Goal: Browse casually: Explore the website without a specific task or goal

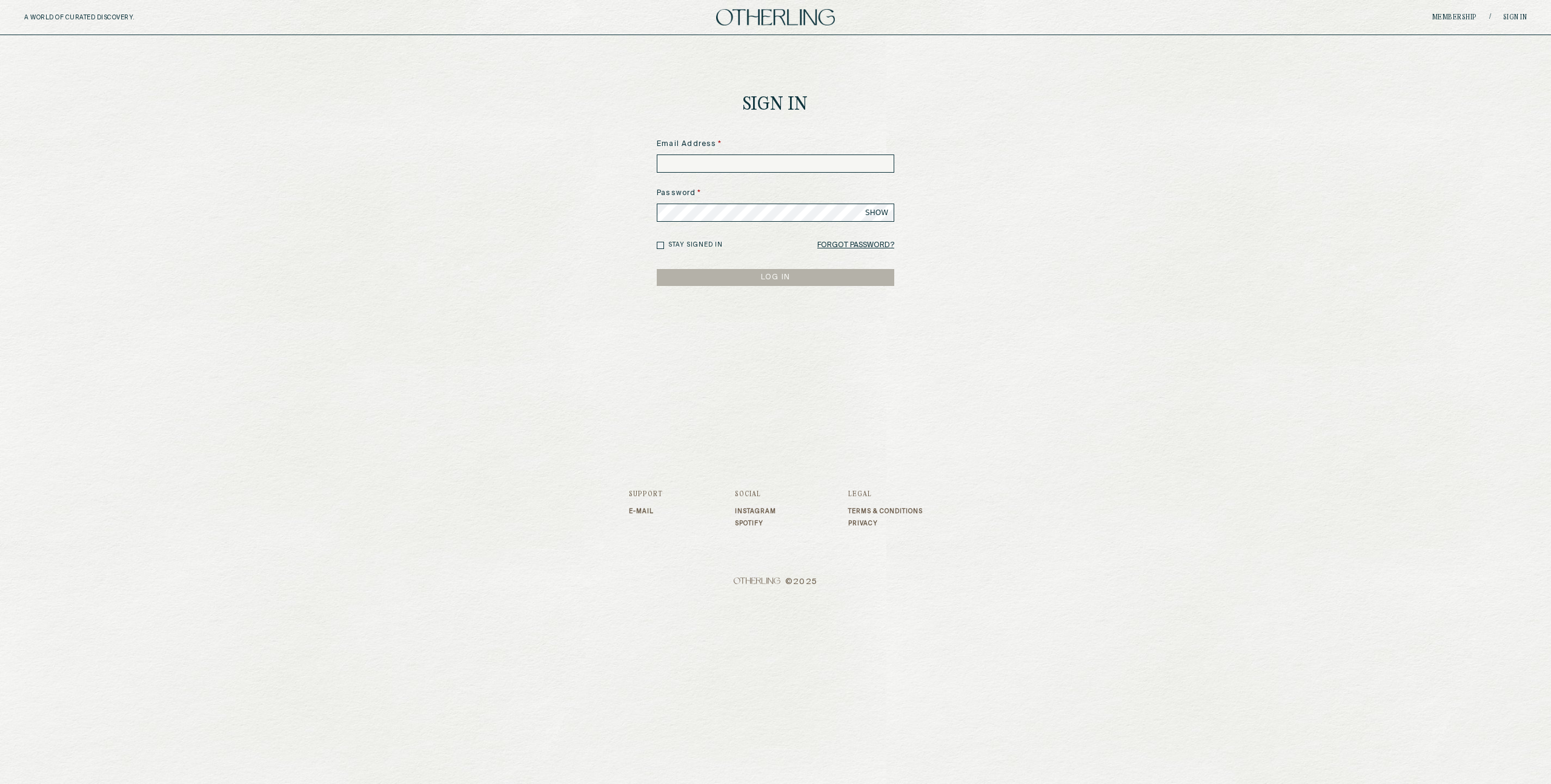
type input "**********"
click at [793, 282] on button "LOG IN" at bounding box center [775, 277] width 237 height 17
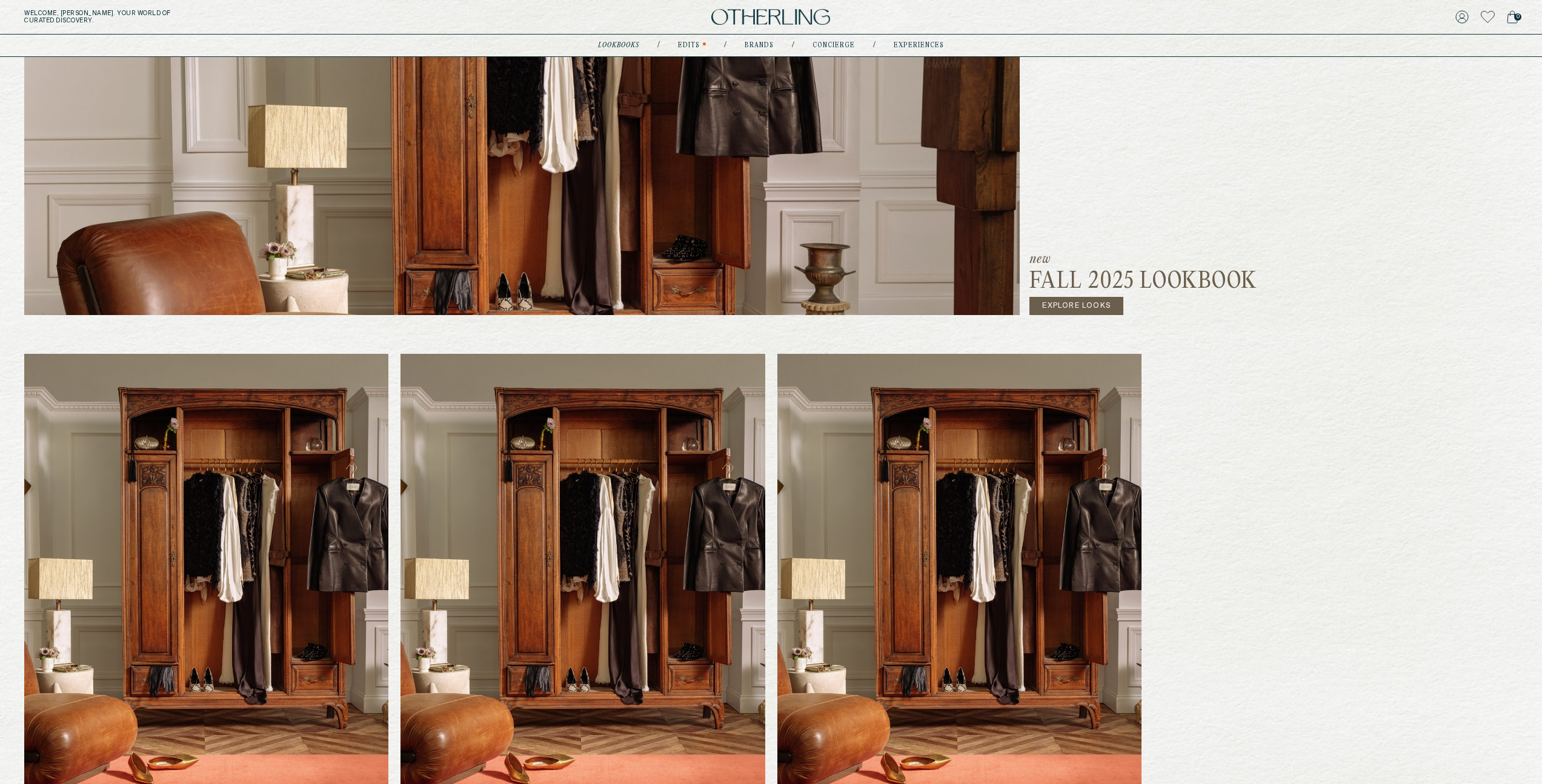
click at [1088, 307] on link "Explore Looks" at bounding box center [1076, 306] width 94 height 18
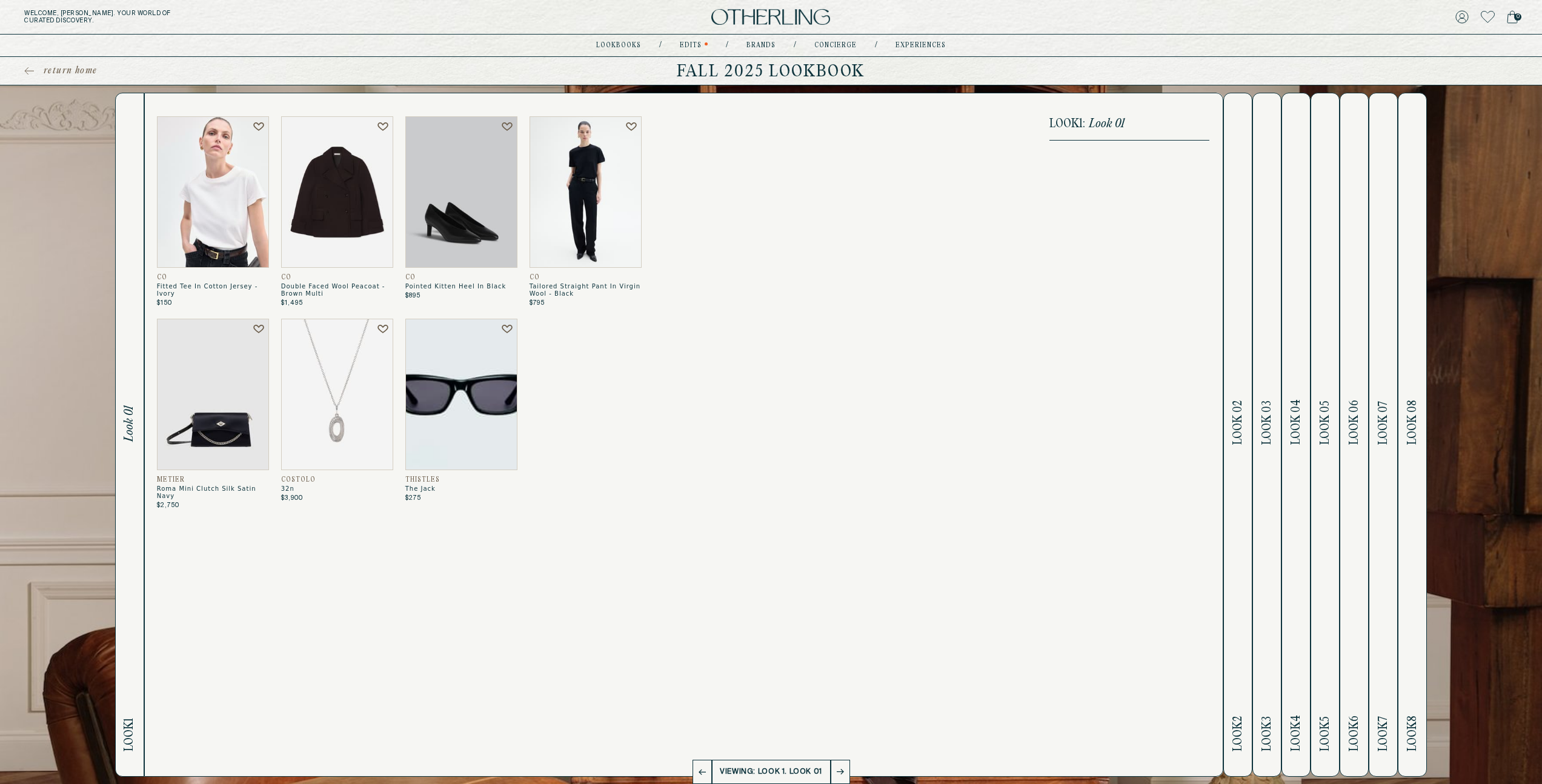
click at [1245, 450] on h2 "Look 2 Look 02" at bounding box center [1238, 435] width 14 height 683
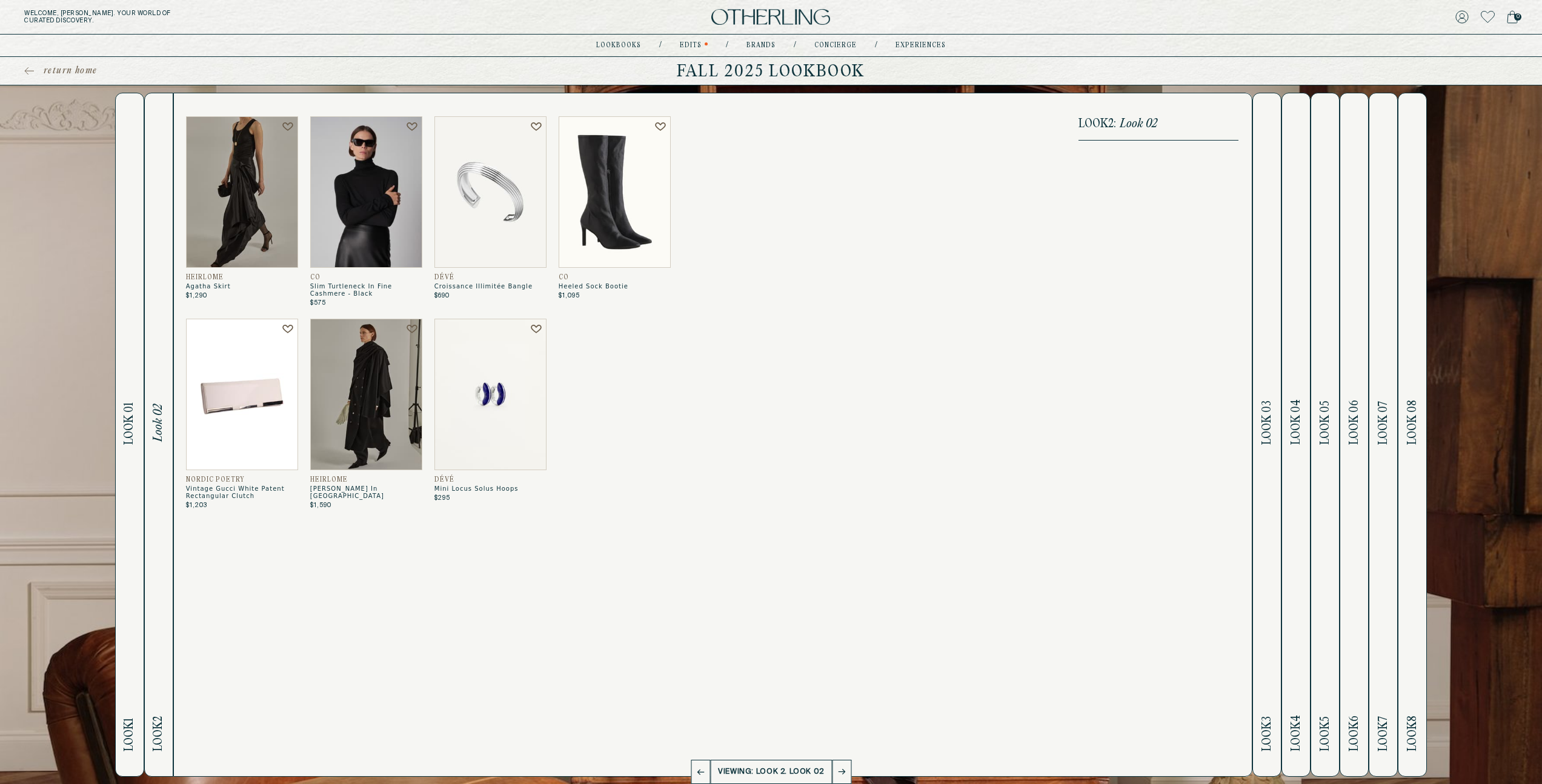
click at [1271, 455] on h2 "Look 3 Look 03" at bounding box center [1267, 435] width 14 height 683
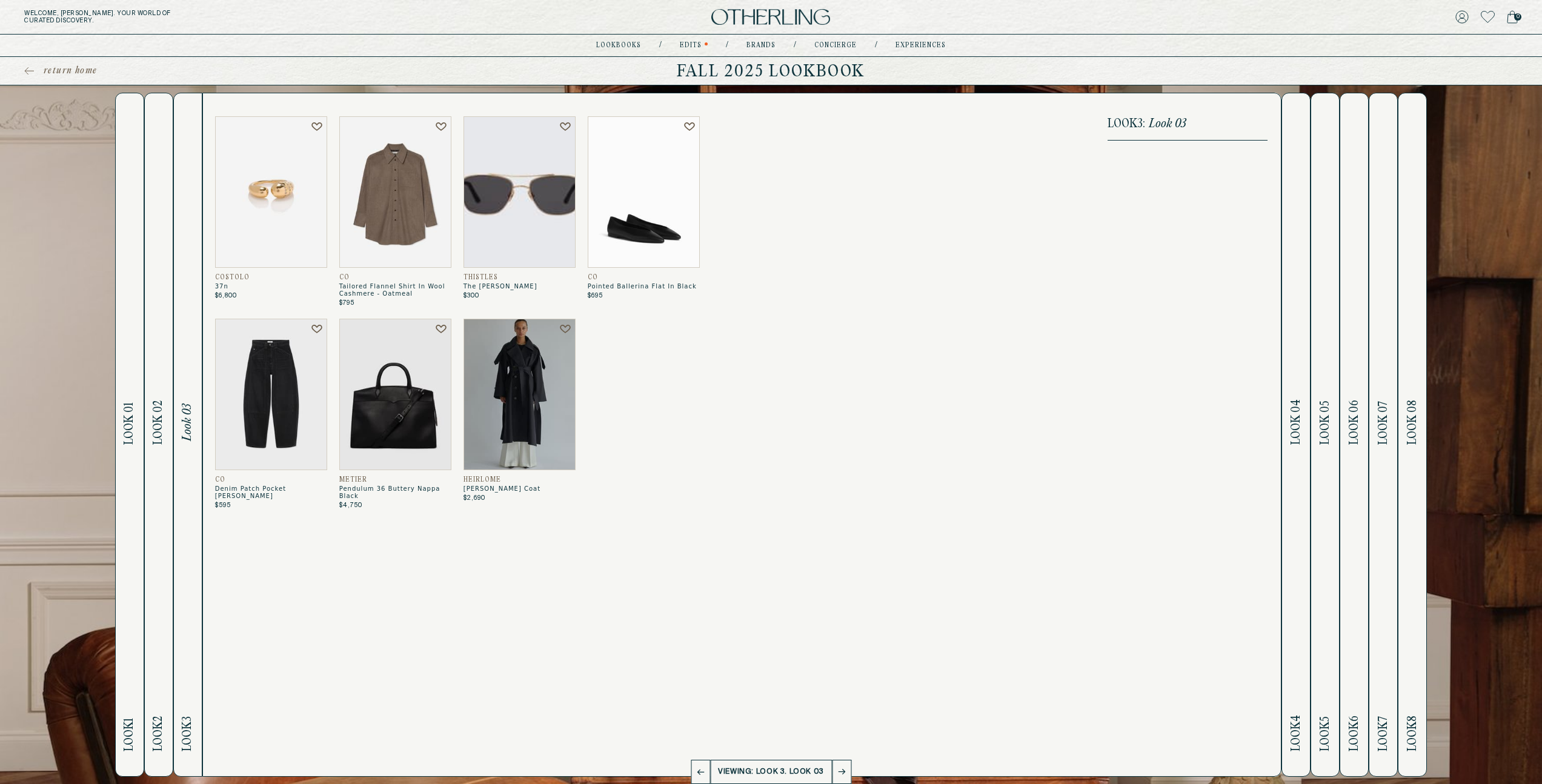
click at [1296, 453] on h2 "Look 4 Look 04" at bounding box center [1296, 435] width 14 height 683
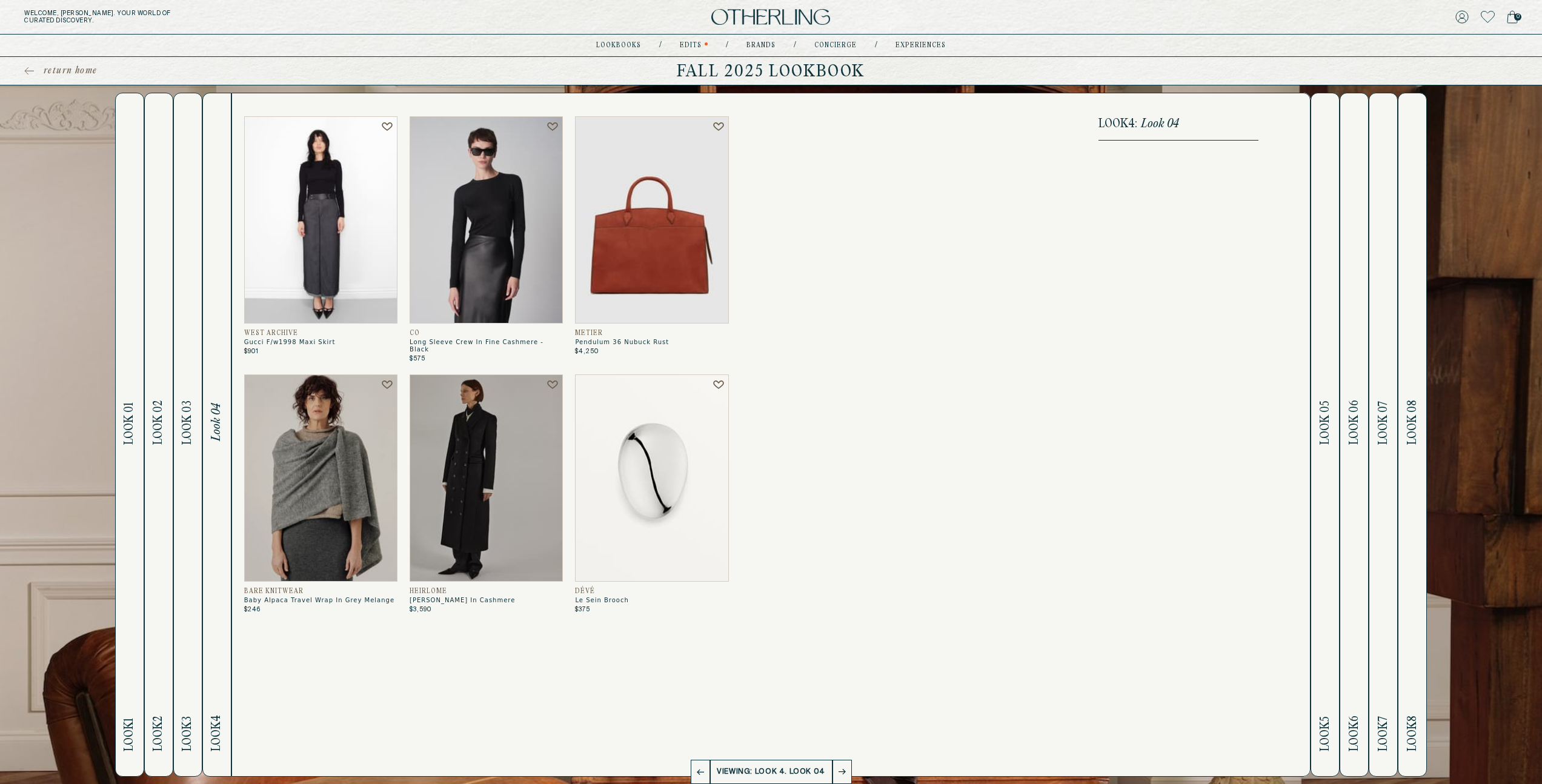
click at [1327, 456] on h2 "Look 5 Look 05" at bounding box center [1325, 435] width 14 height 683
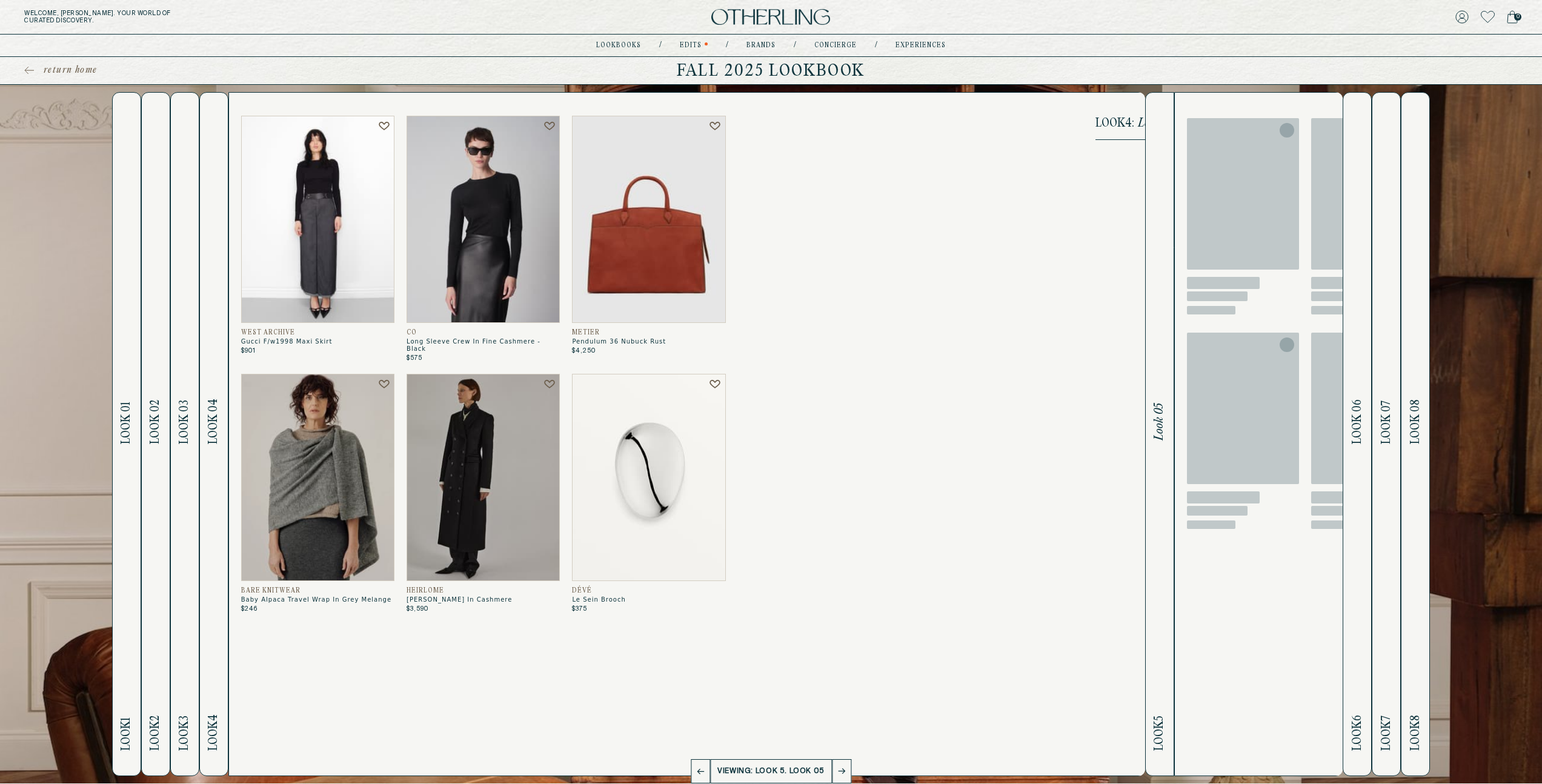
scroll to position [3, 0]
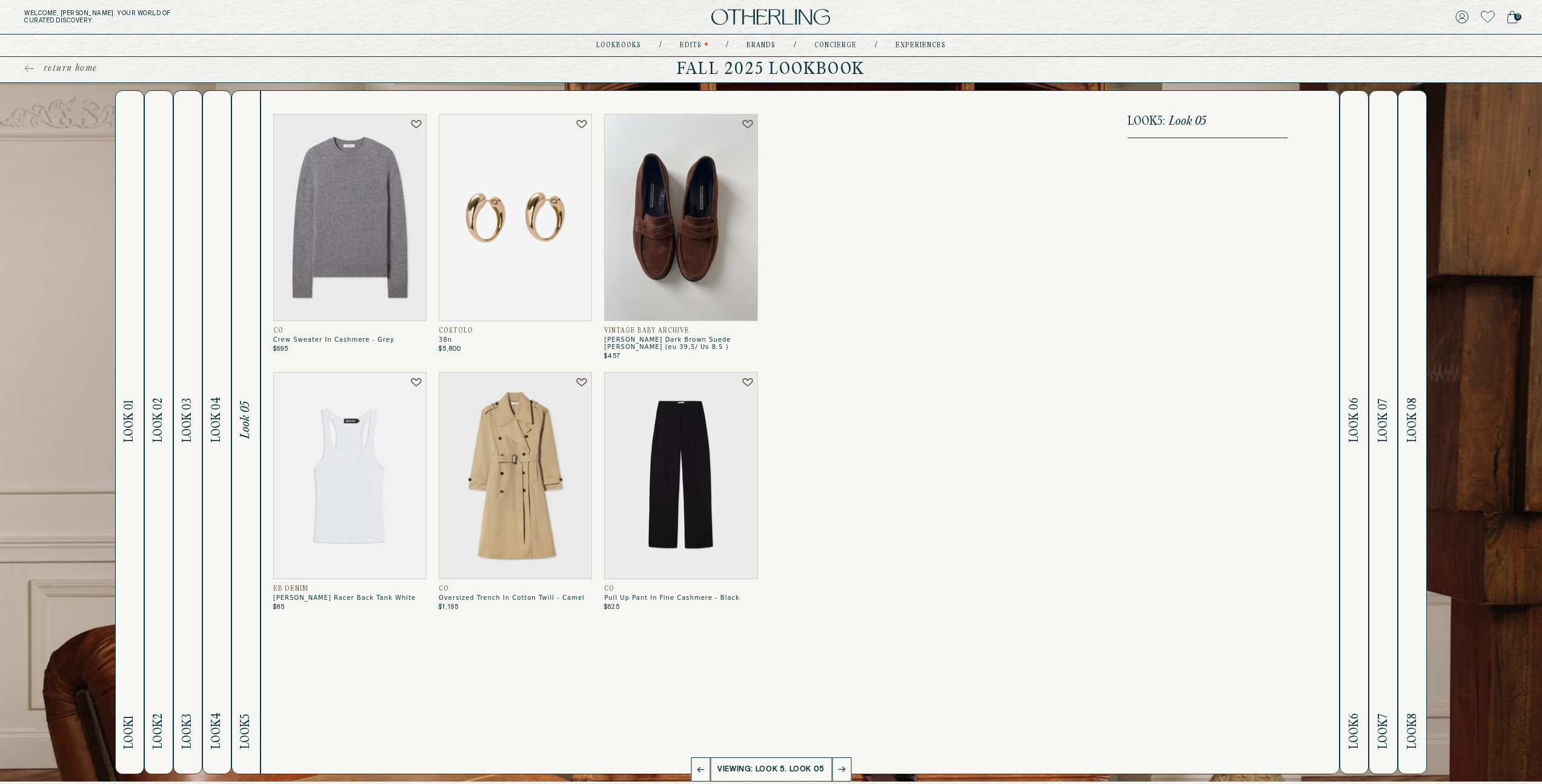
click at [1357, 456] on h2 "Look 6 Look 06" at bounding box center [1354, 432] width 14 height 683
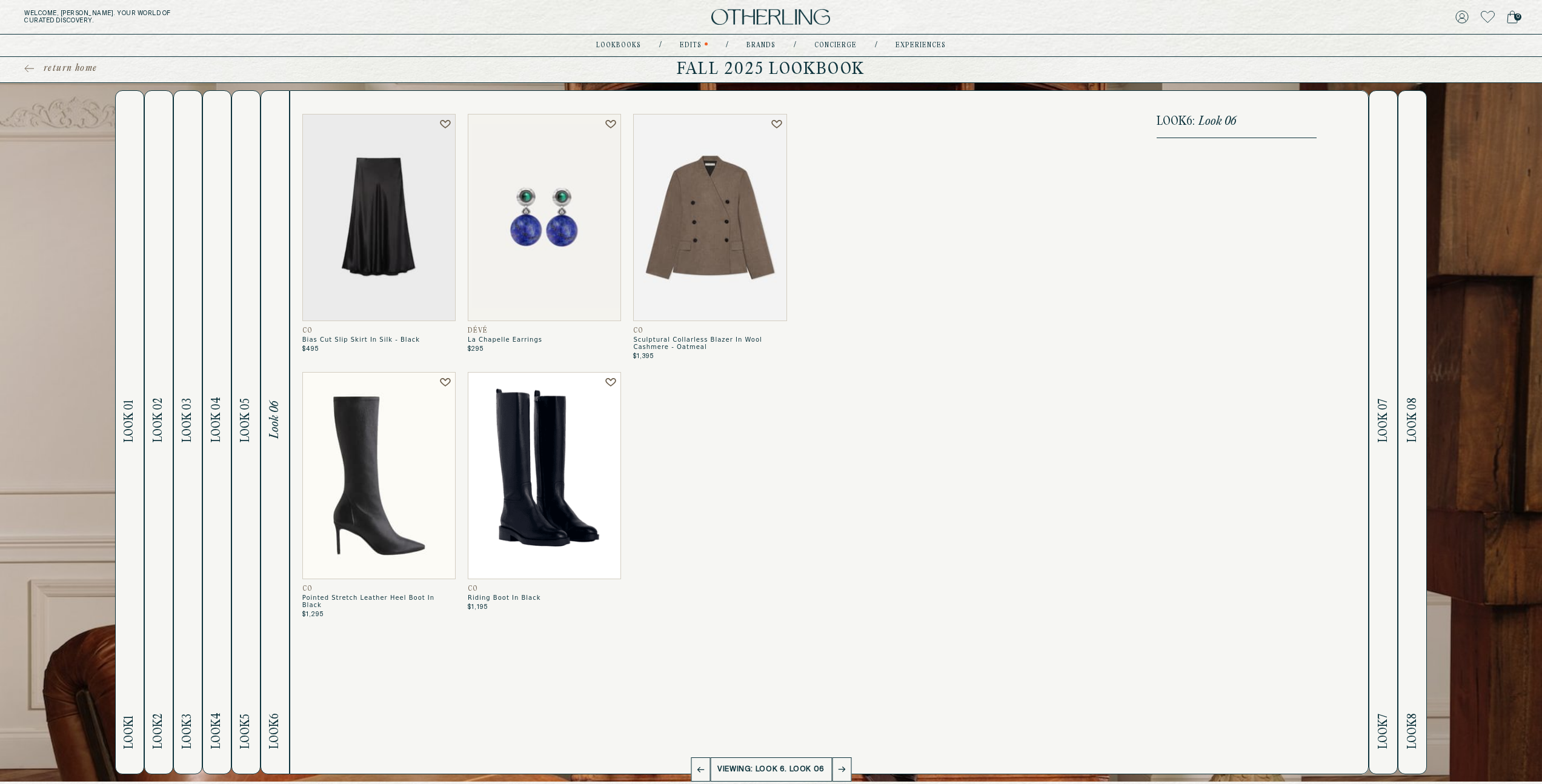
click at [1384, 455] on h2 "Look 7 Look 07" at bounding box center [1384, 432] width 14 height 683
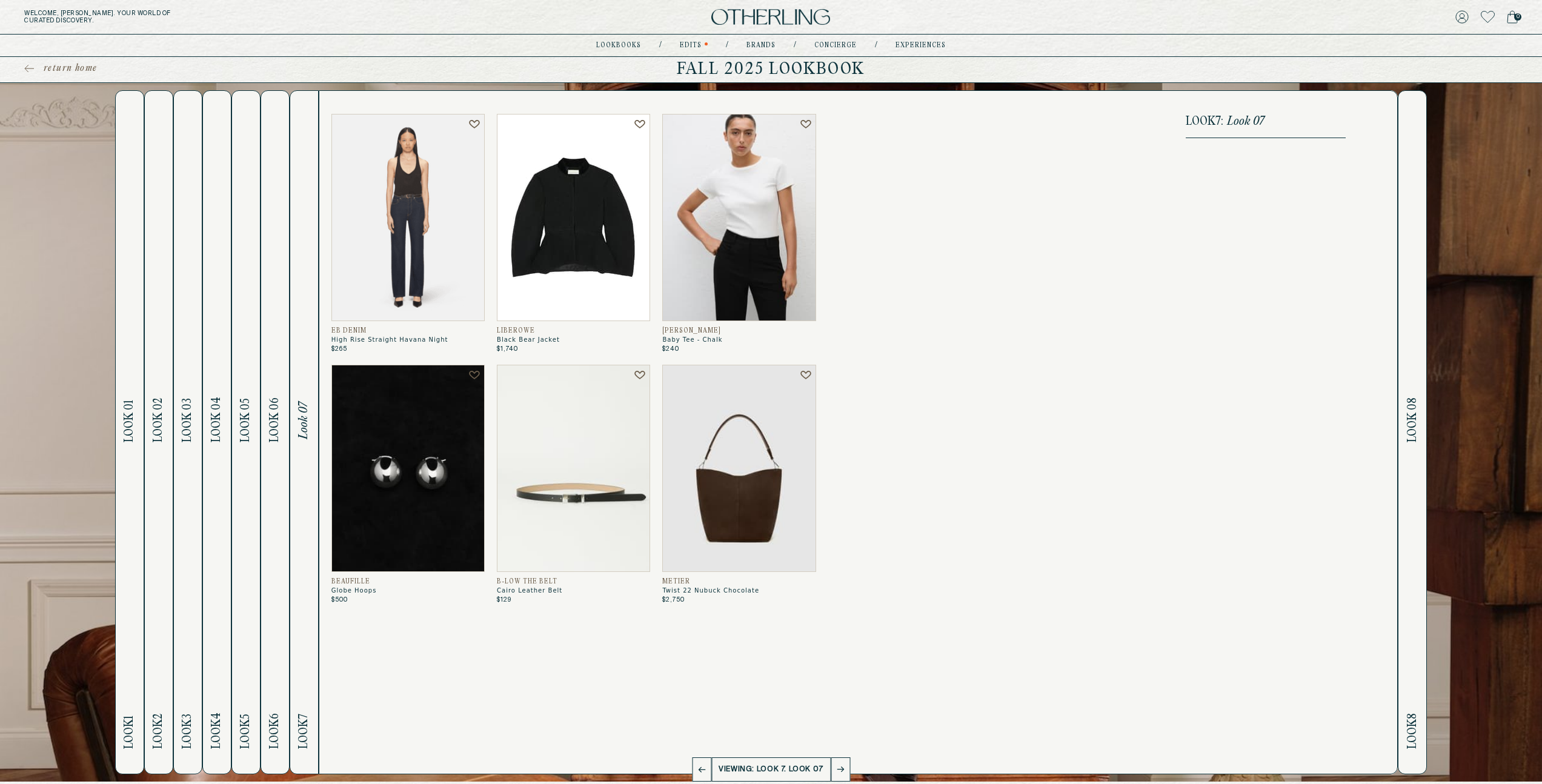
click at [1413, 455] on h2 "Look 8 Look 08" at bounding box center [1413, 432] width 14 height 683
